Goal: Task Accomplishment & Management: Use online tool/utility

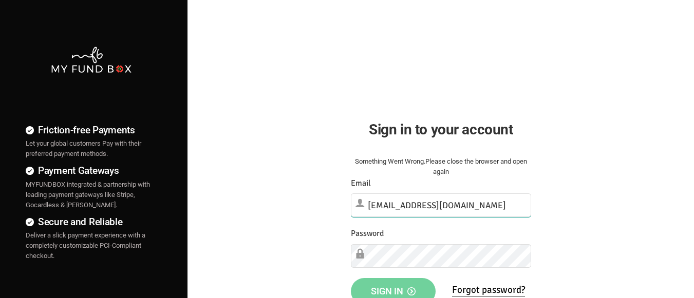
type input "[EMAIL_ADDRESS][DOMAIN_NAME]"
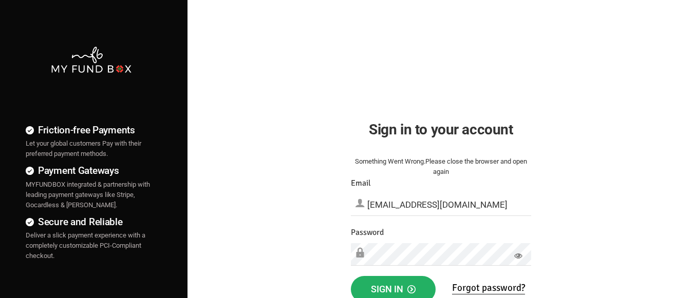
click at [393, 287] on span "Sign in" at bounding box center [393, 289] width 45 height 11
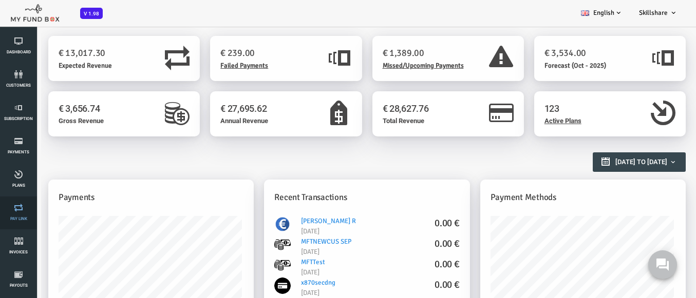
click at [18, 213] on link "Pay Link" at bounding box center [18, 213] width 31 height 33
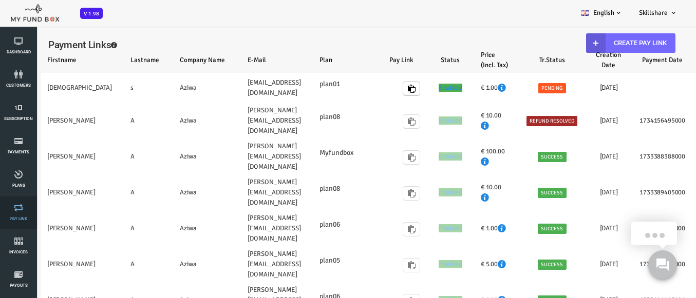
select select "100"
